Goal: Find specific page/section: Find specific page/section

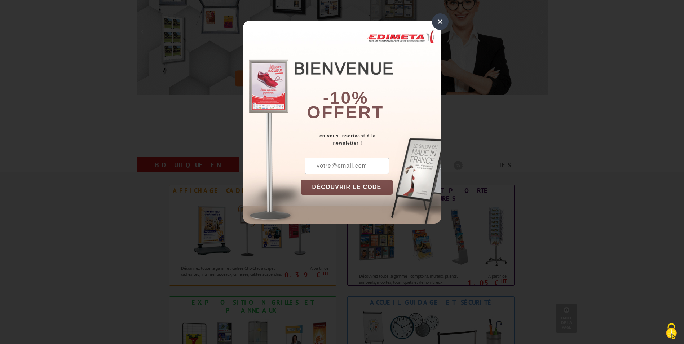
click at [438, 19] on div "×" at bounding box center [440, 21] width 17 height 17
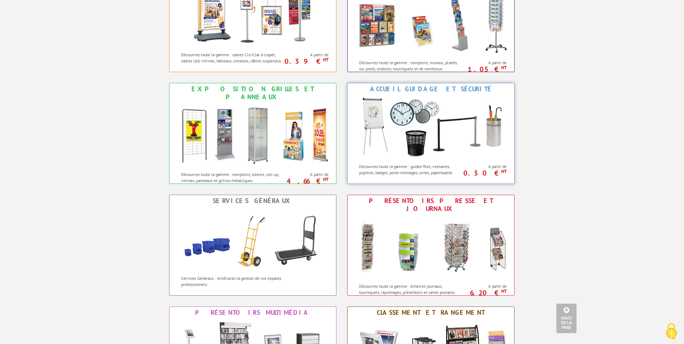
scroll to position [396, 0]
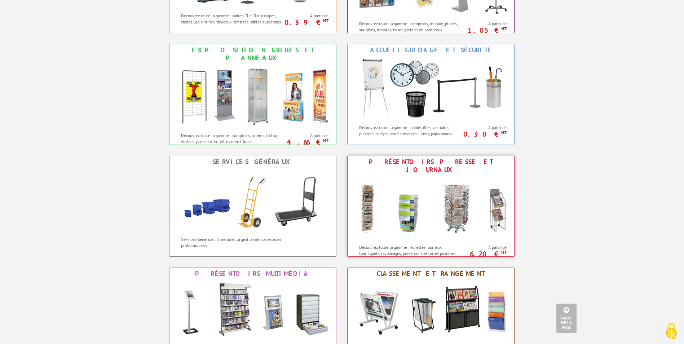
click at [450, 200] on img at bounding box center [430, 207] width 159 height 65
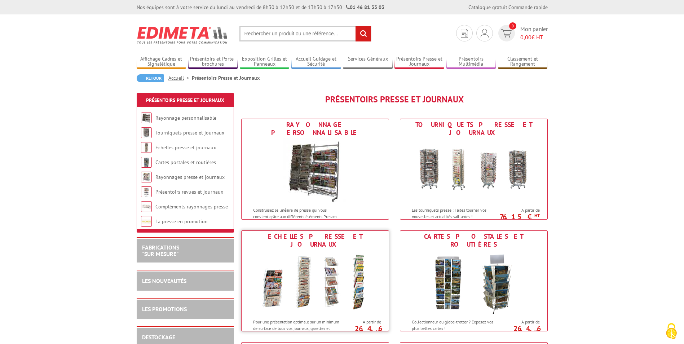
click at [365, 267] on img at bounding box center [314, 282] width 133 height 65
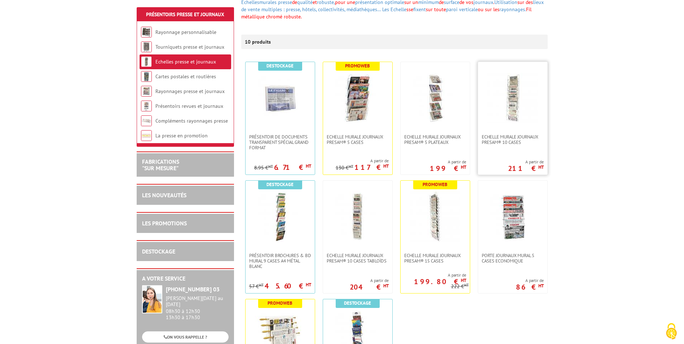
scroll to position [144, 0]
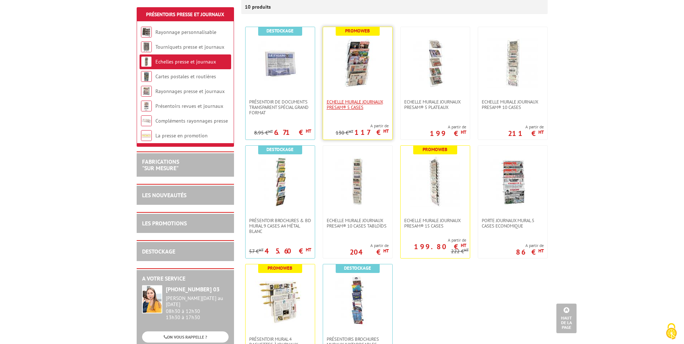
click at [347, 102] on span "Echelle murale journaux Presam® 5 cases" at bounding box center [357, 104] width 62 height 11
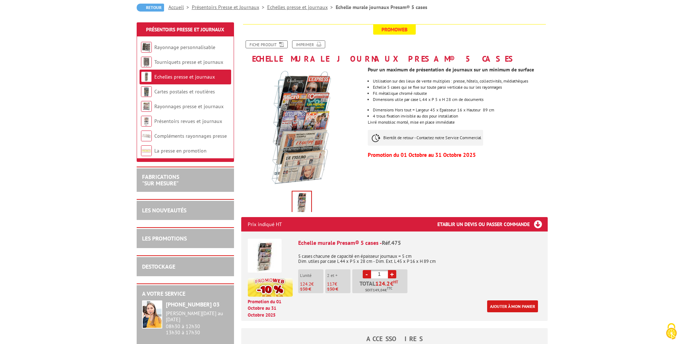
scroll to position [72, 0]
